Goal: Information Seeking & Learning: Learn about a topic

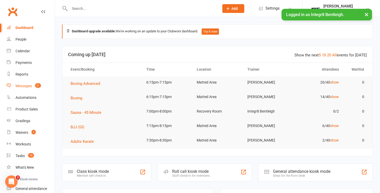
click at [29, 86] on div "Messages" at bounding box center [24, 86] width 16 height 4
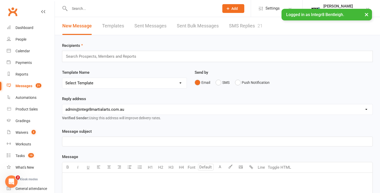
click at [237, 26] on link "SMS Replies 21" at bounding box center [246, 26] width 34 height 18
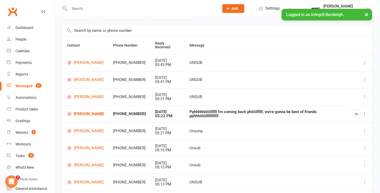
scroll to position [33, 0]
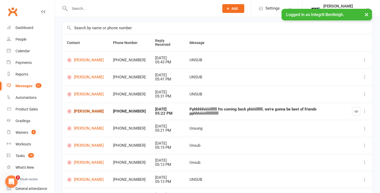
click at [87, 110] on link "[PERSON_NAME]" at bounding box center [85, 111] width 37 height 5
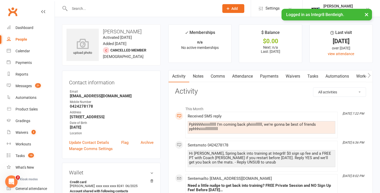
click at [200, 73] on link "Notes" at bounding box center [198, 76] width 18 height 12
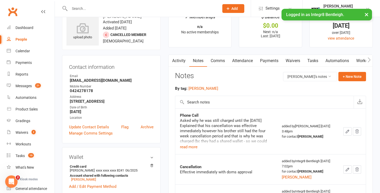
scroll to position [16, 0]
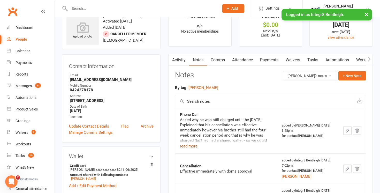
click at [189, 146] on button "read more" at bounding box center [189, 146] width 18 height 6
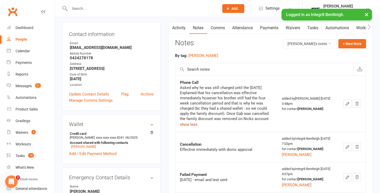
scroll to position [63, 0]
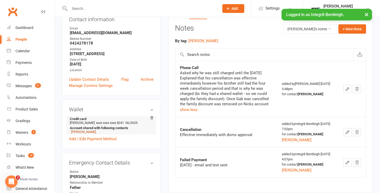
click at [96, 131] on link "[PERSON_NAME]" at bounding box center [83, 132] width 25 height 4
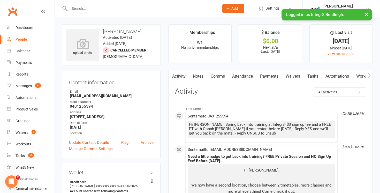
click at [196, 81] on link "Notes" at bounding box center [198, 76] width 18 height 12
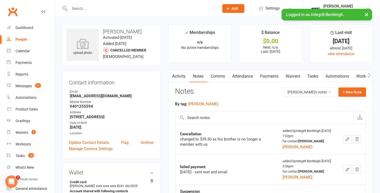
click at [180, 78] on link "Activity" at bounding box center [179, 76] width 21 height 12
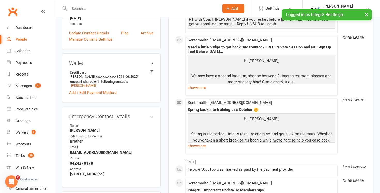
scroll to position [239, 0]
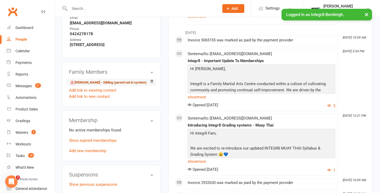
click at [110, 81] on link "[PERSON_NAME] - Sibling (parent not in system)" at bounding box center [108, 82] width 77 height 5
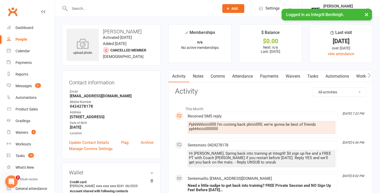
click at [141, 33] on h3 "[PERSON_NAME]" at bounding box center [111, 32] width 90 height 6
click at [144, 33] on h3 "[PERSON_NAME]" at bounding box center [111, 32] width 90 height 6
drag, startPoint x: 144, startPoint y: 33, endPoint x: 106, endPoint y: 33, distance: 37.7
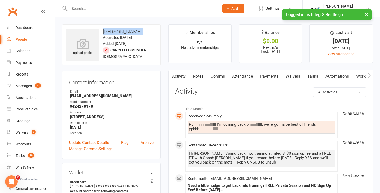
click at [106, 33] on h3 "[PERSON_NAME]" at bounding box center [111, 32] width 90 height 6
click at [14, 28] on link "Dashboard" at bounding box center [31, 28] width 48 height 12
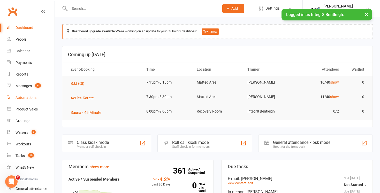
click at [29, 92] on link "Automations" at bounding box center [31, 98] width 48 height 12
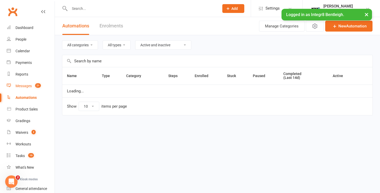
click at [33, 87] on count-badge "21" at bounding box center [37, 86] width 8 height 4
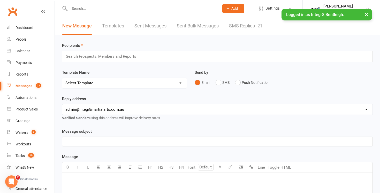
click at [227, 32] on div "New Message Templates Sent Messages Sent Bulk Messages SMS Replies 21" at bounding box center [162, 26] width 215 height 18
click at [236, 30] on link "SMS Replies 21" at bounding box center [246, 26] width 34 height 18
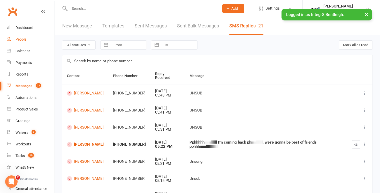
click at [20, 43] on link "People" at bounding box center [31, 40] width 48 height 12
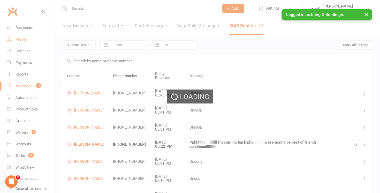
select select "100"
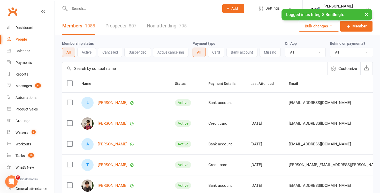
click at [115, 12] on input "text" at bounding box center [142, 8] width 148 height 7
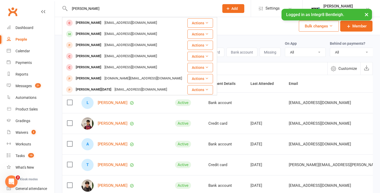
type input "[PERSON_NAME]"
click at [367, 14] on button "×" at bounding box center [366, 14] width 9 height 11
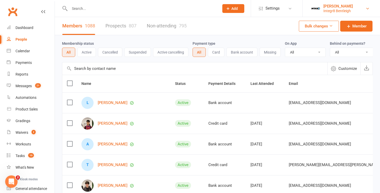
click at [354, 12] on link "[PERSON_NAME] Integr8 Bentleigh" at bounding box center [341, 8] width 62 height 10
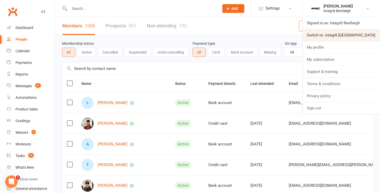
click at [340, 32] on link "Switch to: Integr8 [GEOGRAPHIC_DATA]" at bounding box center [341, 35] width 77 height 12
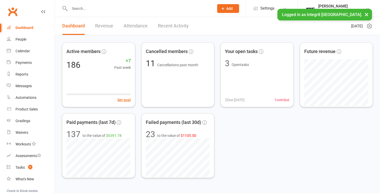
click at [185, 7] on input "text" at bounding box center [139, 8] width 142 height 7
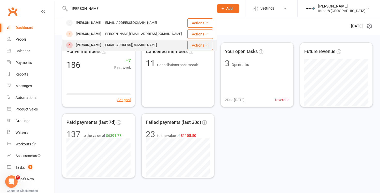
type input "[PERSON_NAME]"
click at [121, 41] on div "Ryan Connor Connorlinda16@gmail.com" at bounding box center [125, 45] width 124 height 11
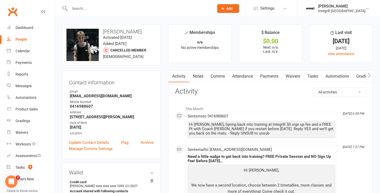
click at [196, 78] on link "Notes" at bounding box center [198, 76] width 18 height 12
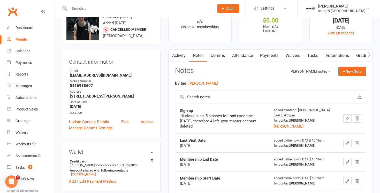
scroll to position [20, 0]
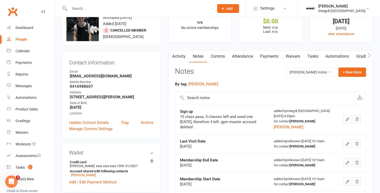
click at [181, 60] on link "Activity" at bounding box center [179, 56] width 21 height 12
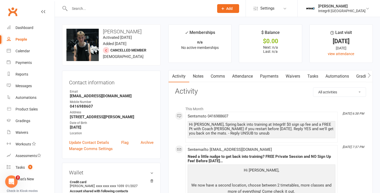
click at [192, 77] on link "Notes" at bounding box center [198, 76] width 18 height 12
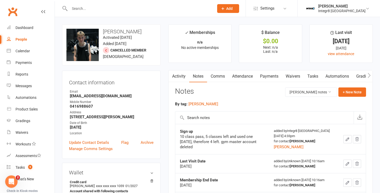
click at [182, 75] on link "Activity" at bounding box center [179, 76] width 21 height 12
